Goal: Communication & Community: Answer question/provide support

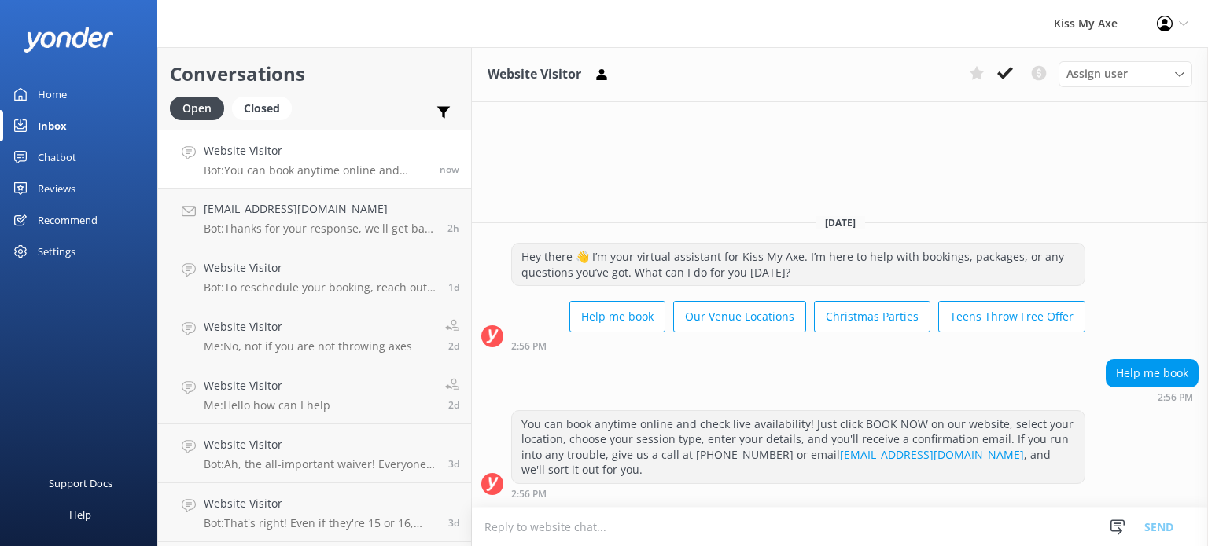
click at [733, 524] on textarea at bounding box center [840, 527] width 736 height 39
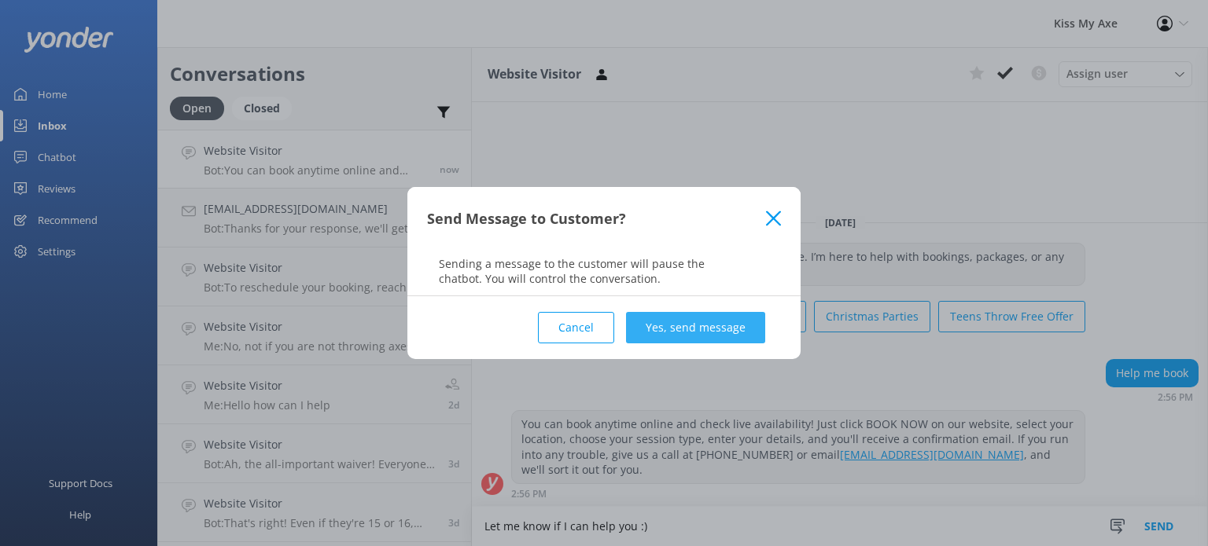
type textarea "Let me know if I can help you :)"
click at [667, 336] on button "Yes, send message" at bounding box center [695, 327] width 139 height 31
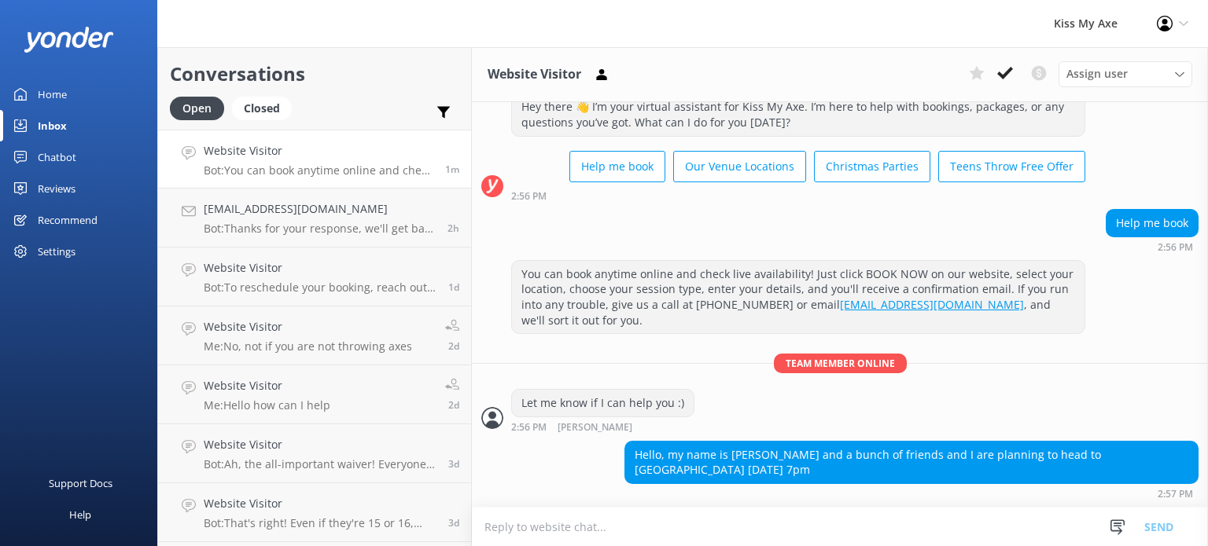
scroll to position [32, 0]
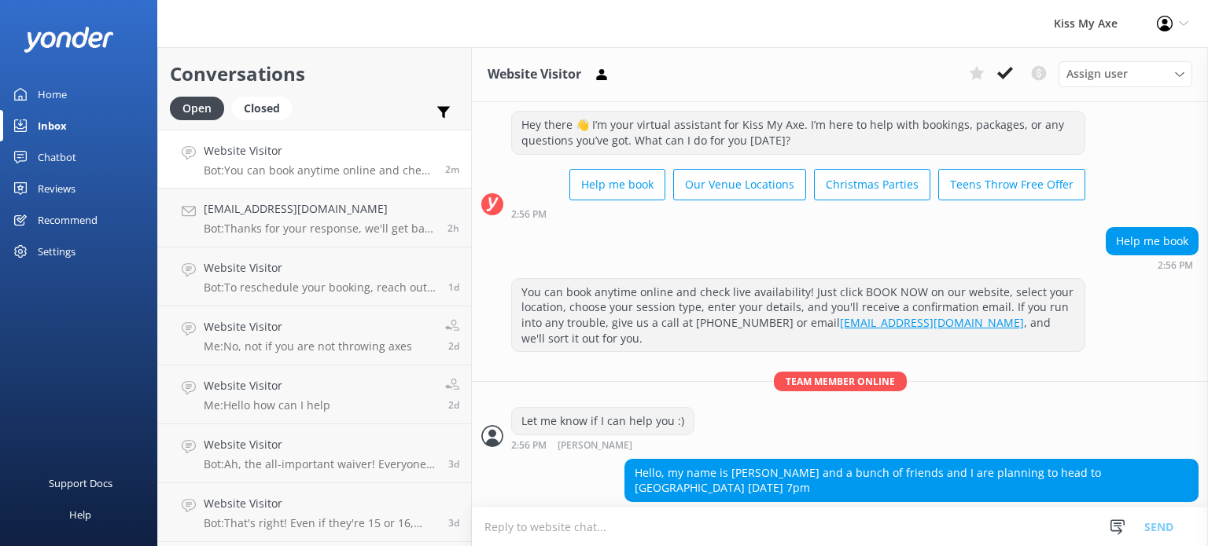
click at [744, 516] on textarea at bounding box center [840, 527] width 736 height 39
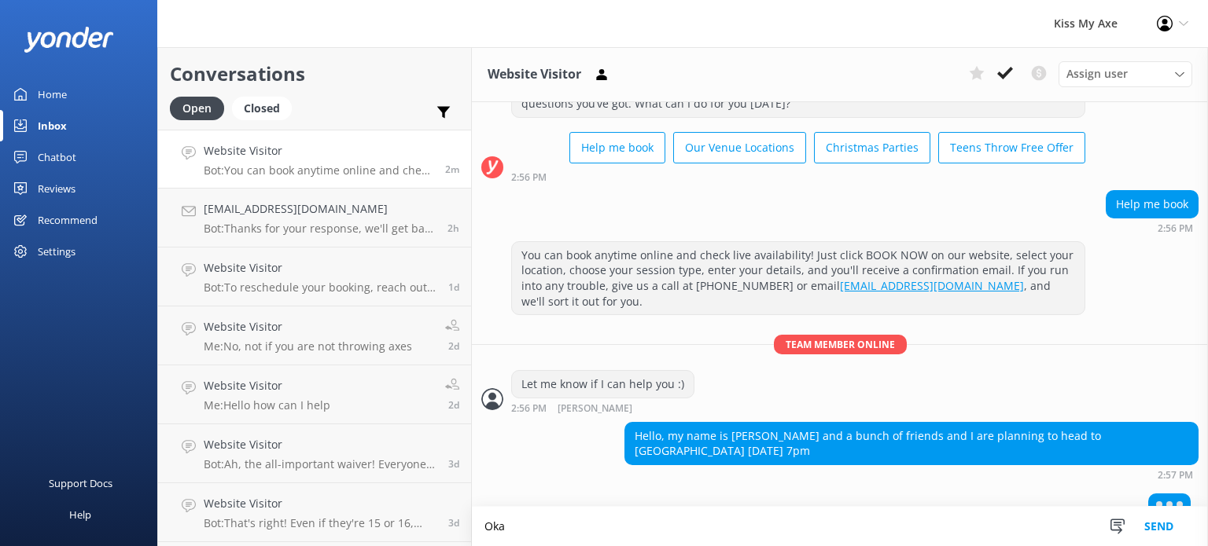
type textarea "Okay"
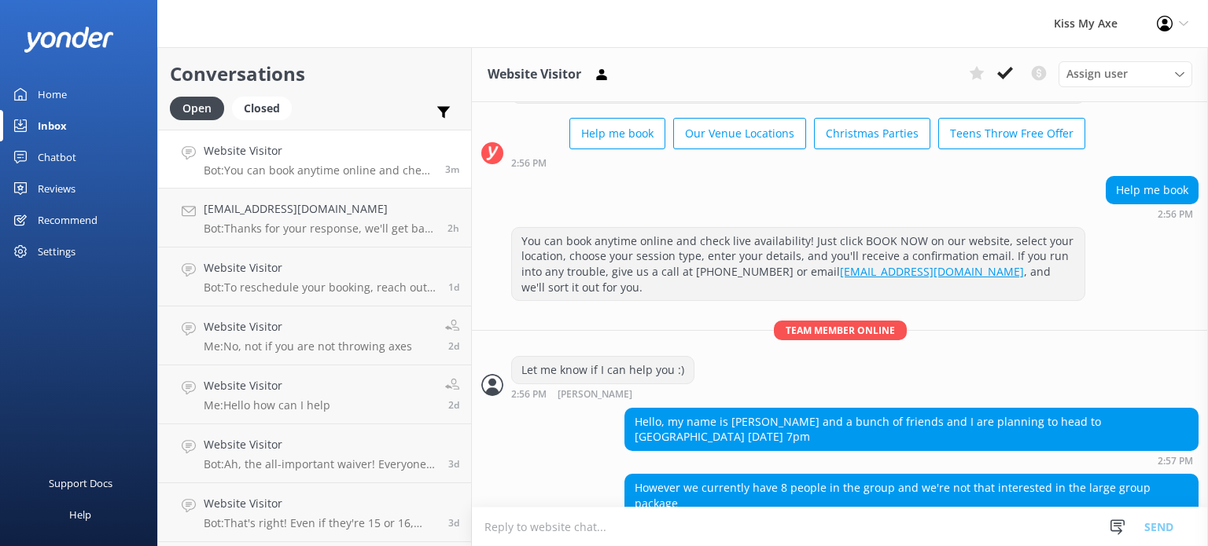
scroll to position [134, 0]
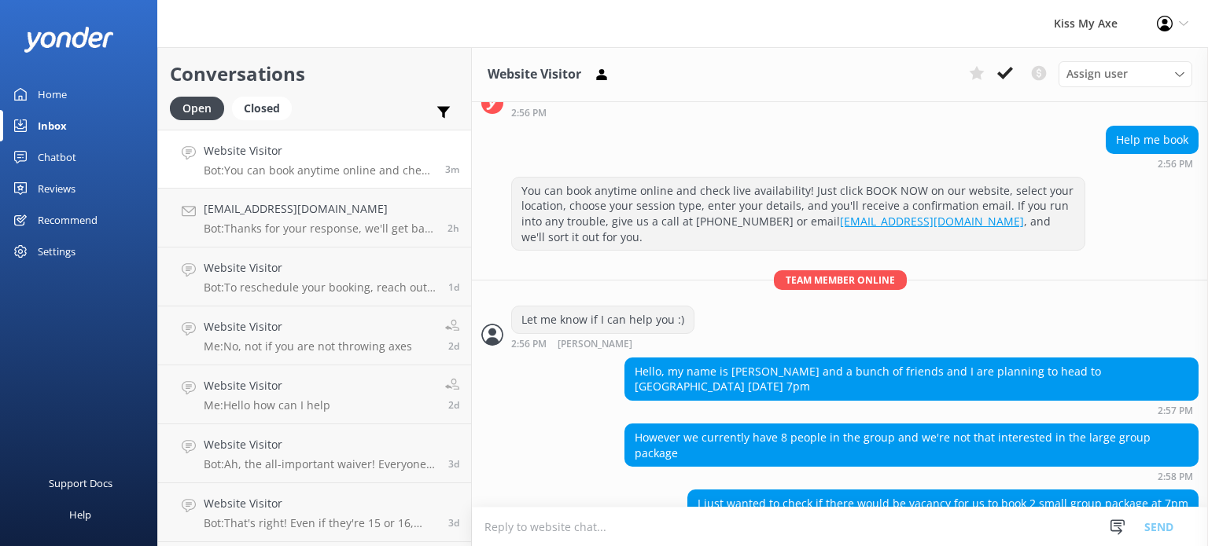
click at [781, 528] on textarea at bounding box center [840, 527] width 736 height 39
click at [691, 517] on textarea at bounding box center [840, 527] width 736 height 39
type textarea "y"
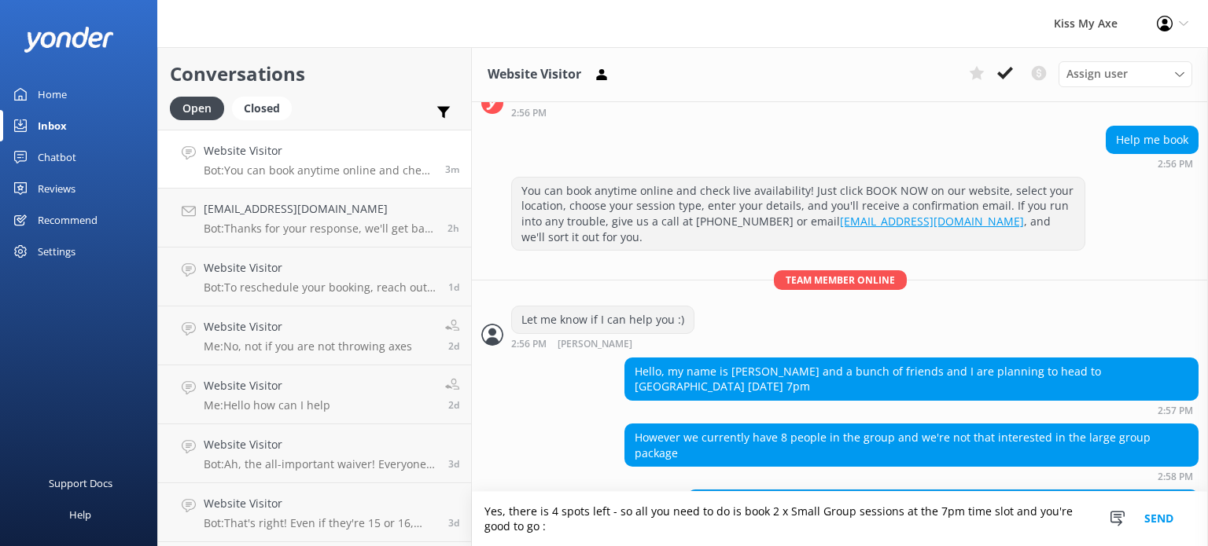
scroll to position [149, 0]
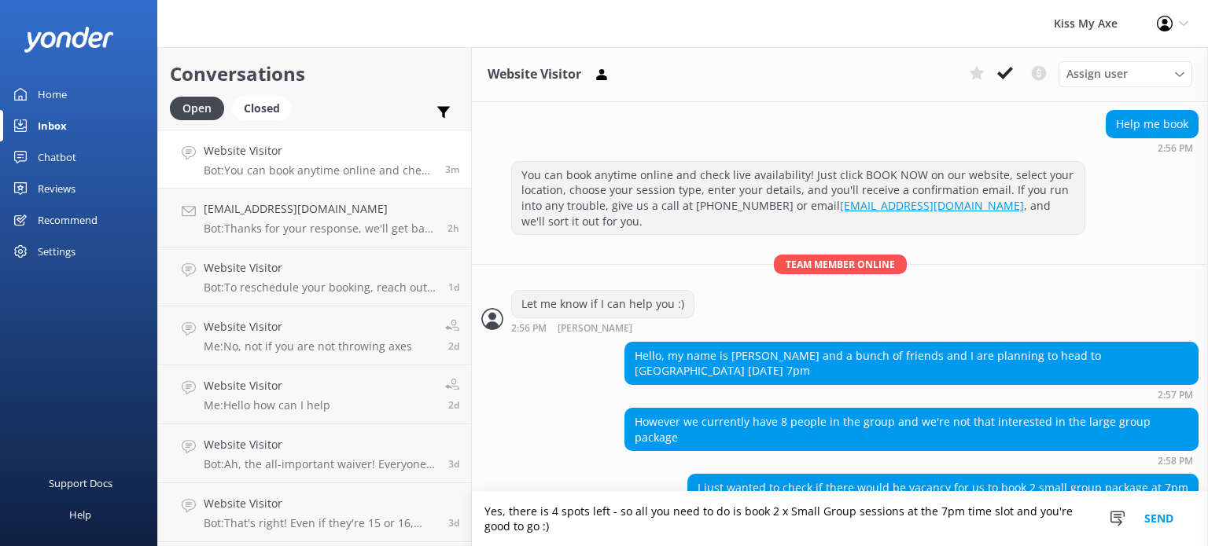
type textarea "Yes, there is 4 spots left - so all you need to do is book 2 x Small Group sess…"
click at [1164, 527] on button "Send" at bounding box center [1158, 519] width 59 height 54
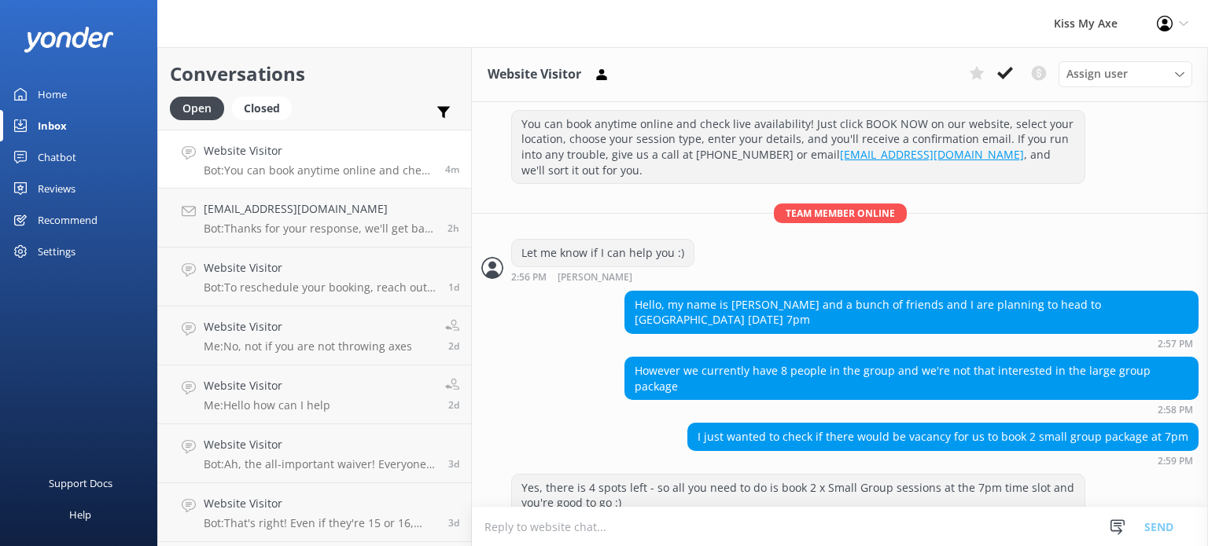
scroll to position [237, 0]
